Goal: Find specific page/section: Find specific page/section

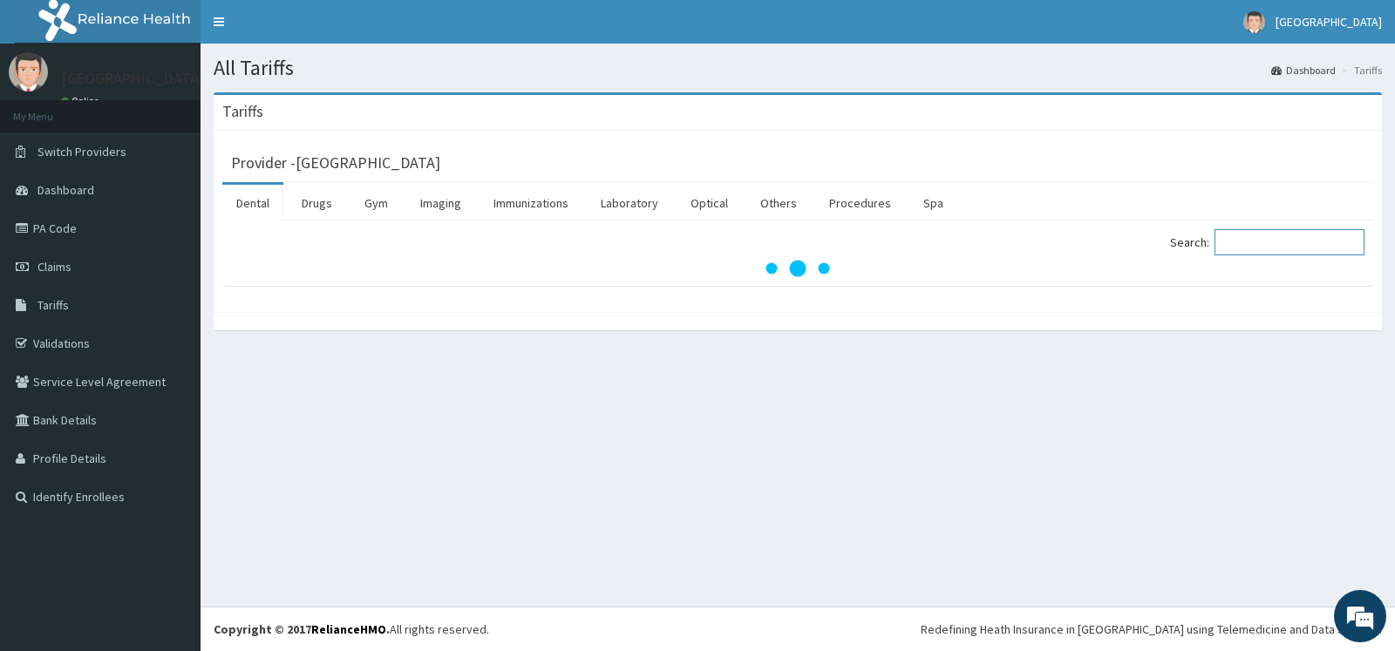
click at [1276, 250] on input "Search:" at bounding box center [1290, 242] width 150 height 26
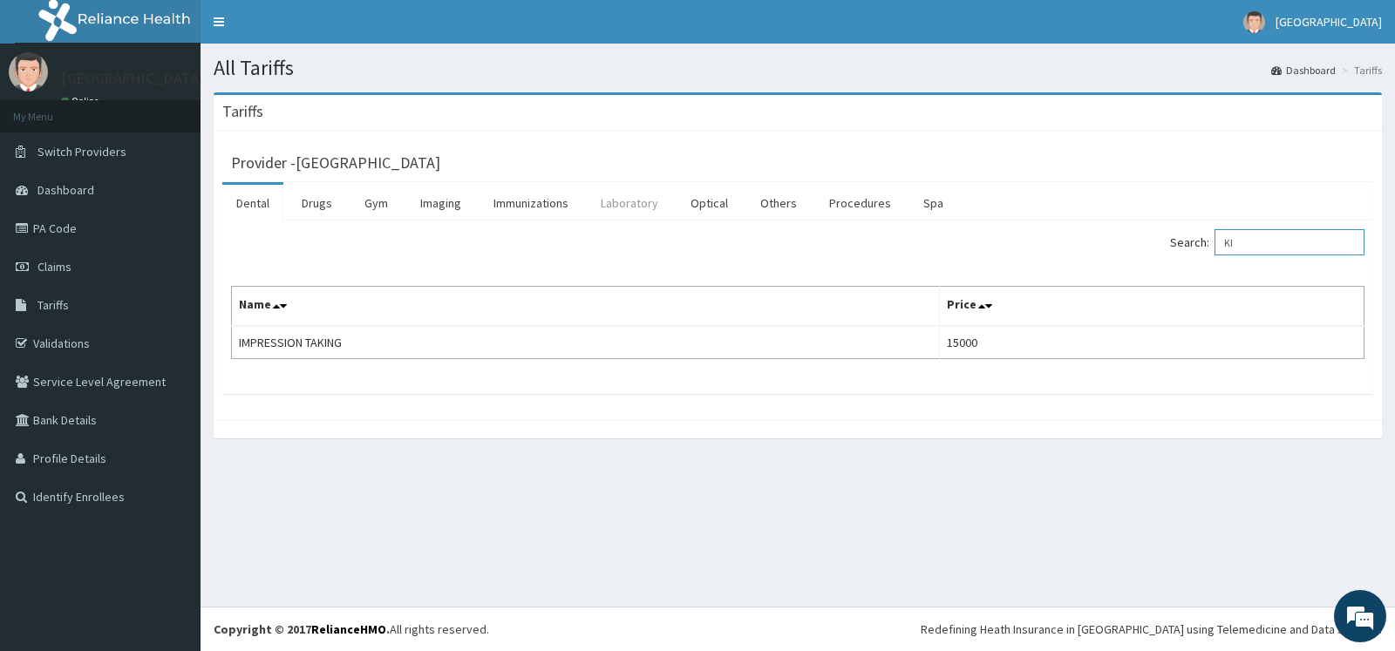
type input "KI"
click at [640, 201] on link "Laboratory" at bounding box center [629, 203] width 85 height 37
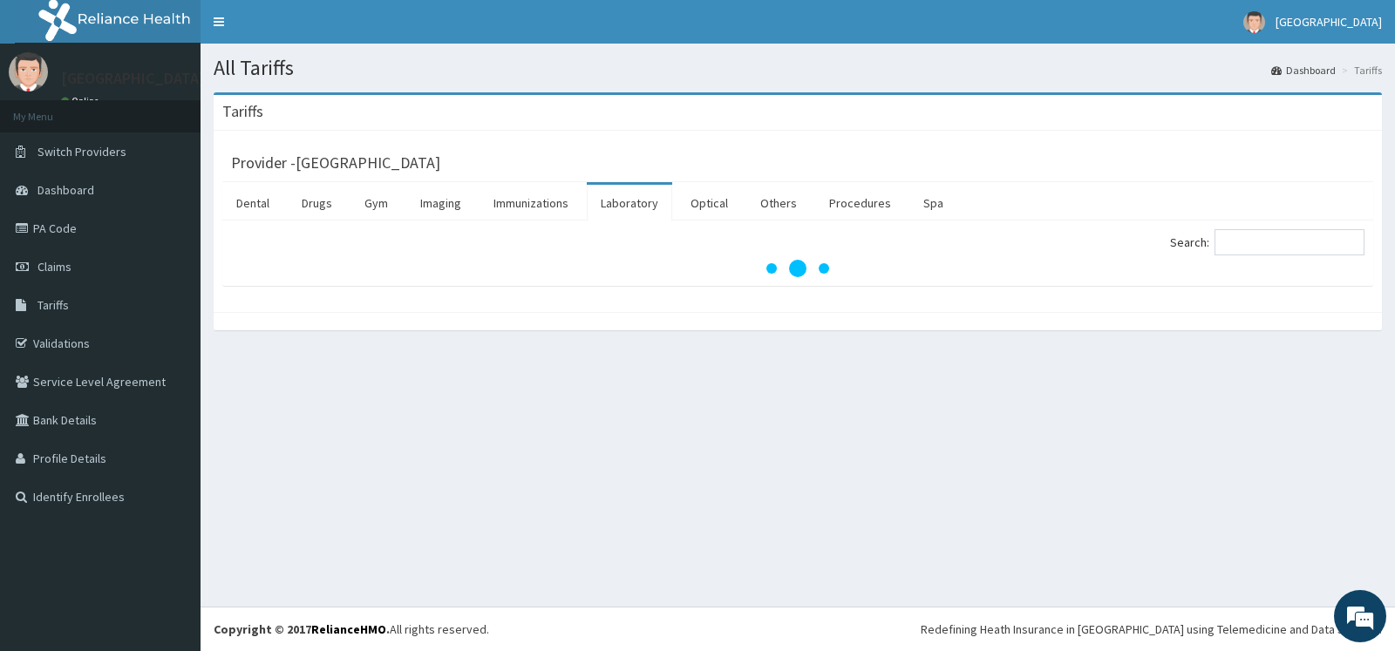
click at [640, 201] on link "Laboratory" at bounding box center [629, 203] width 85 height 37
click at [1251, 237] on input "Search:" at bounding box center [1290, 242] width 150 height 26
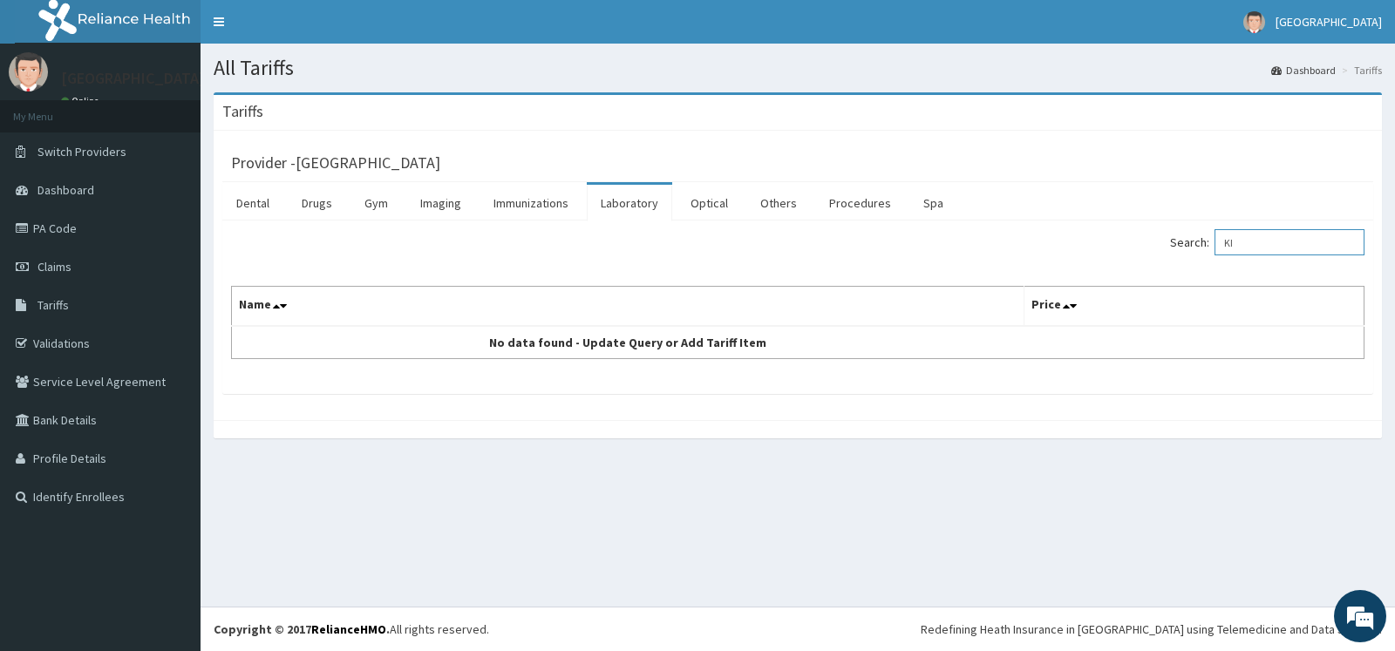
type input "K"
type input "R"
type input "KID"
click at [19, 232] on icon at bounding box center [24, 228] width 17 height 12
